Goal: Task Accomplishment & Management: Use online tool/utility

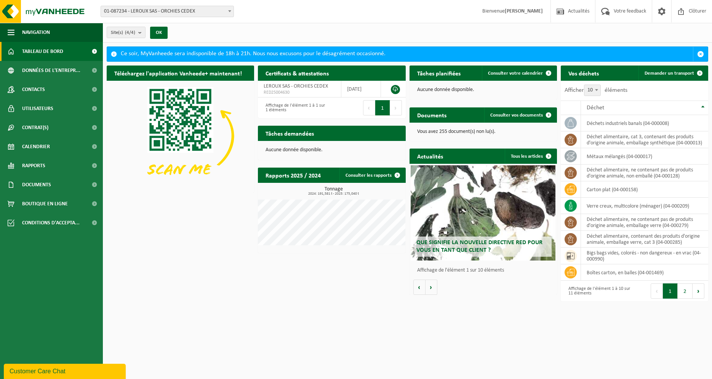
click at [320, 111] on div "Affichage de l'élément 1 à 1 sur 1 éléments" at bounding box center [295, 107] width 66 height 17
click at [400, 105] on button "Suivant" at bounding box center [396, 107] width 12 height 15
click at [309, 87] on span "LEROUX SAS - ORCHIES CEDEX" at bounding box center [296, 86] width 64 height 6
click at [42, 152] on span "Calendrier" at bounding box center [36, 146] width 28 height 19
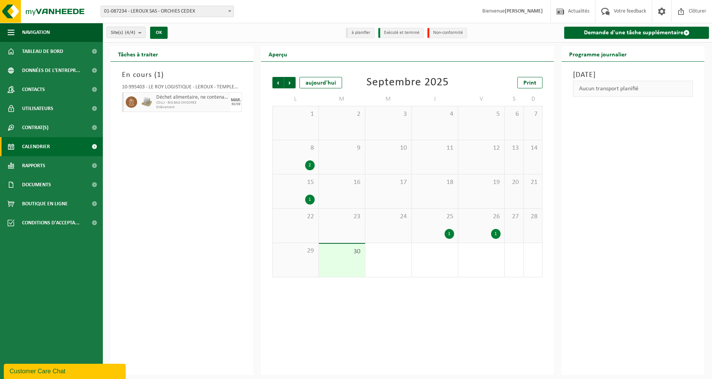
click at [206, 101] on span "COLLI - BIG BAG CHICOREE" at bounding box center [192, 103] width 72 height 5
click at [230, 104] on div "Déchet alimentaire, ne contenant pas de produits d'origine animale, non emballé…" at bounding box center [192, 102] width 76 height 20
click at [128, 102] on icon at bounding box center [131, 102] width 7 height 7
click at [168, 104] on span "COLLI - BIG BAG CHICOREE" at bounding box center [192, 103] width 72 height 5
click at [203, 97] on span "Déchet alimentaire, ne contenant pas de produits d'origine animale, non emballé" at bounding box center [192, 97] width 72 height 6
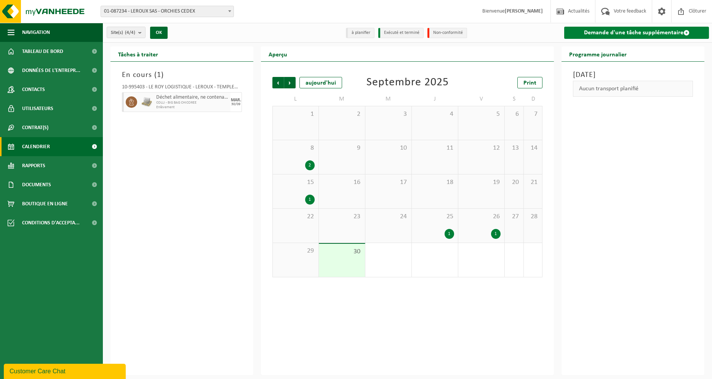
click at [616, 33] on link "Demande d'une tâche supplémentaire" at bounding box center [636, 33] width 145 height 12
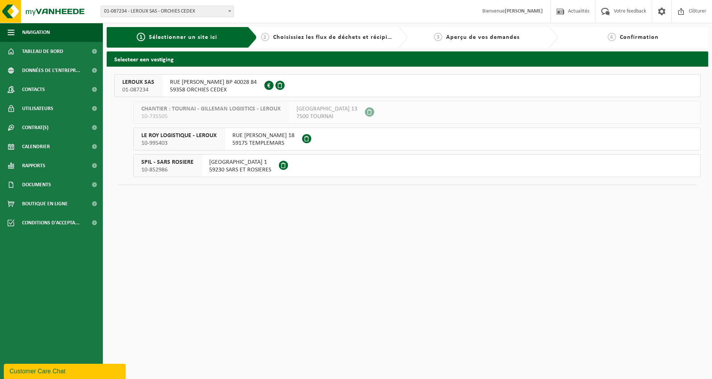
click at [232, 90] on span "59358 ORCHIES CEDEX" at bounding box center [213, 90] width 87 height 8
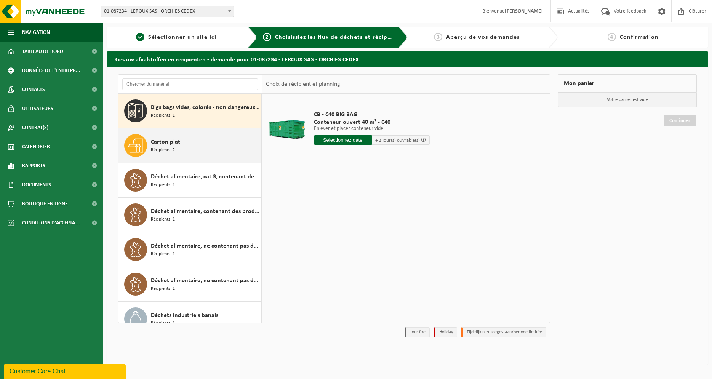
click at [188, 149] on div "Carton plat Récipients: 2" at bounding box center [205, 145] width 109 height 23
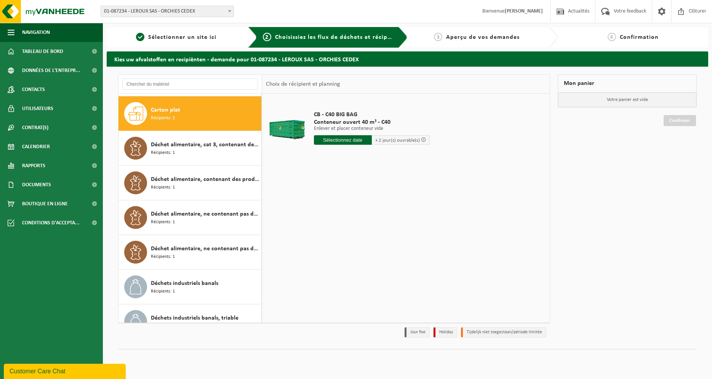
scroll to position [35, 0]
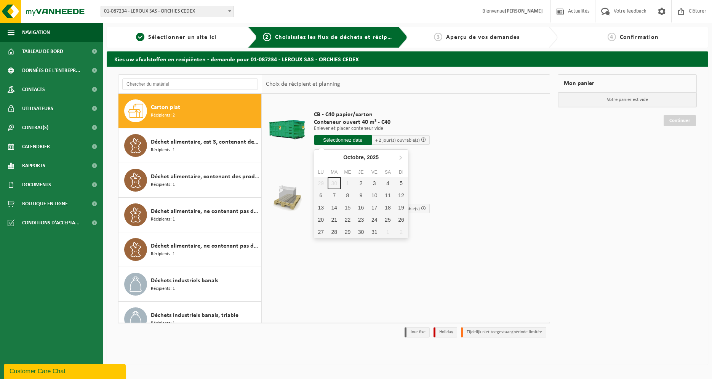
click at [341, 138] on input "text" at bounding box center [343, 140] width 58 height 10
click at [361, 181] on div "2" at bounding box center [360, 183] width 13 height 12
type input "à partir de 2025-10-02"
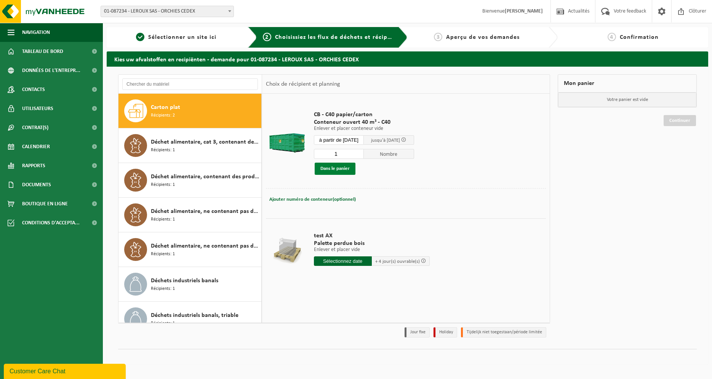
click at [339, 173] on button "Dans le panier" at bounding box center [335, 169] width 41 height 12
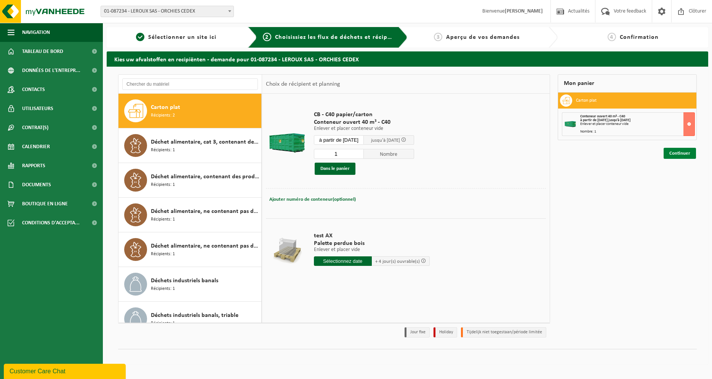
click at [680, 155] on link "Continuer" at bounding box center [680, 153] width 32 height 11
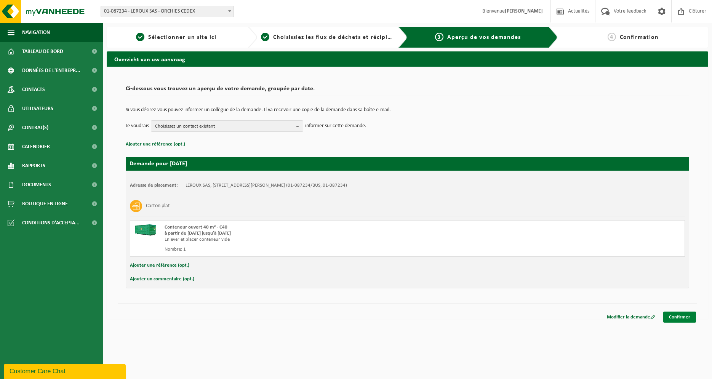
click at [684, 318] on link "Confirmer" at bounding box center [679, 317] width 33 height 11
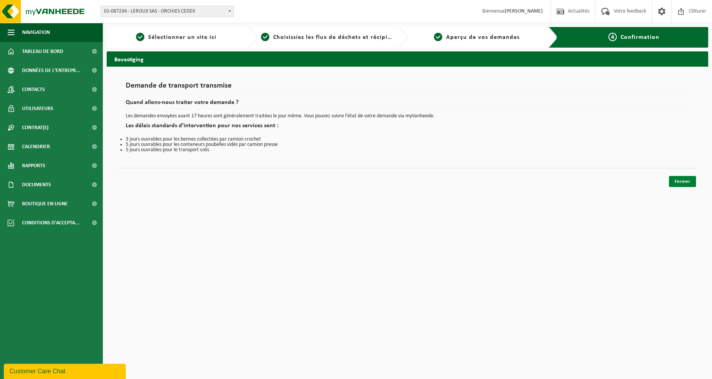
click at [677, 181] on link "Fermer" at bounding box center [682, 181] width 27 height 11
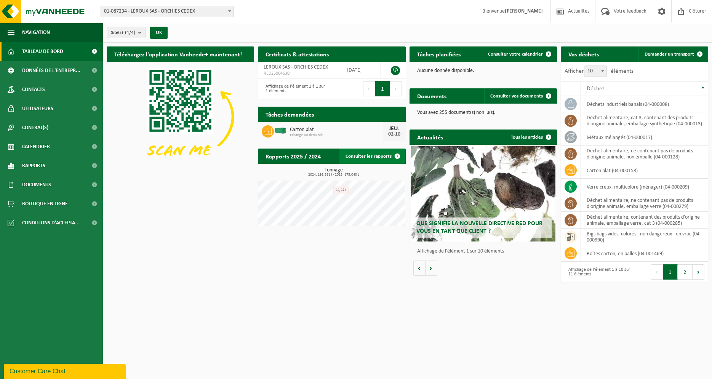
click at [388, 154] on link "Consulter les rapports" at bounding box center [372, 156] width 66 height 15
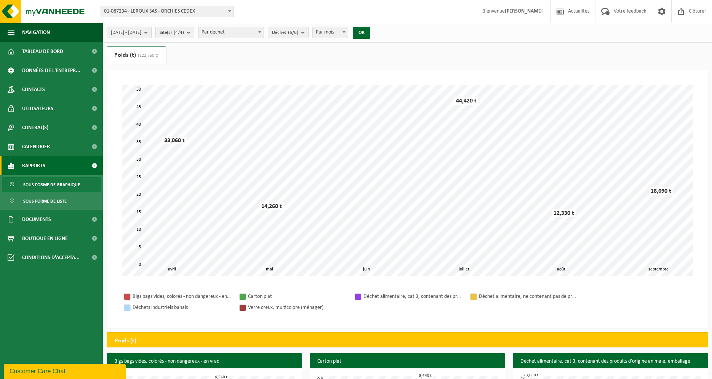
click at [151, 32] on b "submit" at bounding box center [147, 32] width 7 height 11
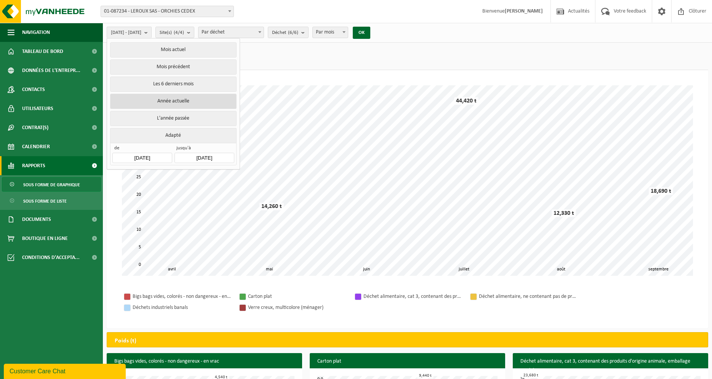
click at [174, 103] on button "Année actuelle" at bounding box center [173, 101] width 126 height 15
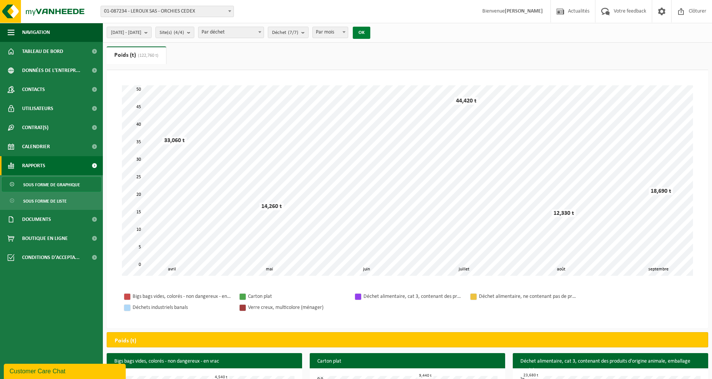
click at [370, 34] on button "OK" at bounding box center [362, 33] width 18 height 12
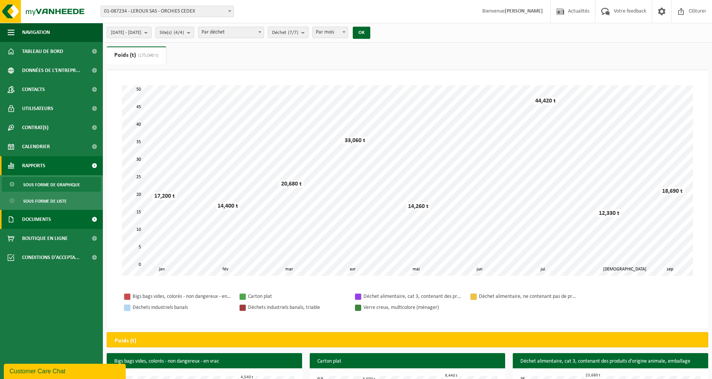
click at [52, 221] on link "Documents" at bounding box center [51, 219] width 103 height 19
